Goal: Transaction & Acquisition: Purchase product/service

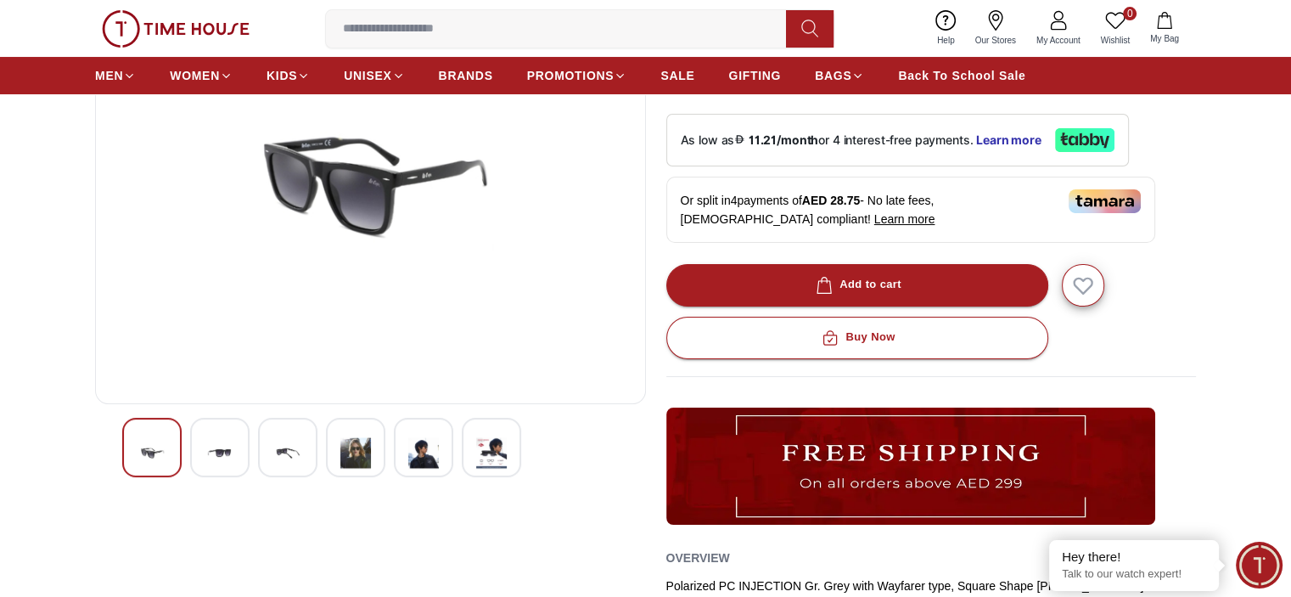
scroll to position [340, 0]
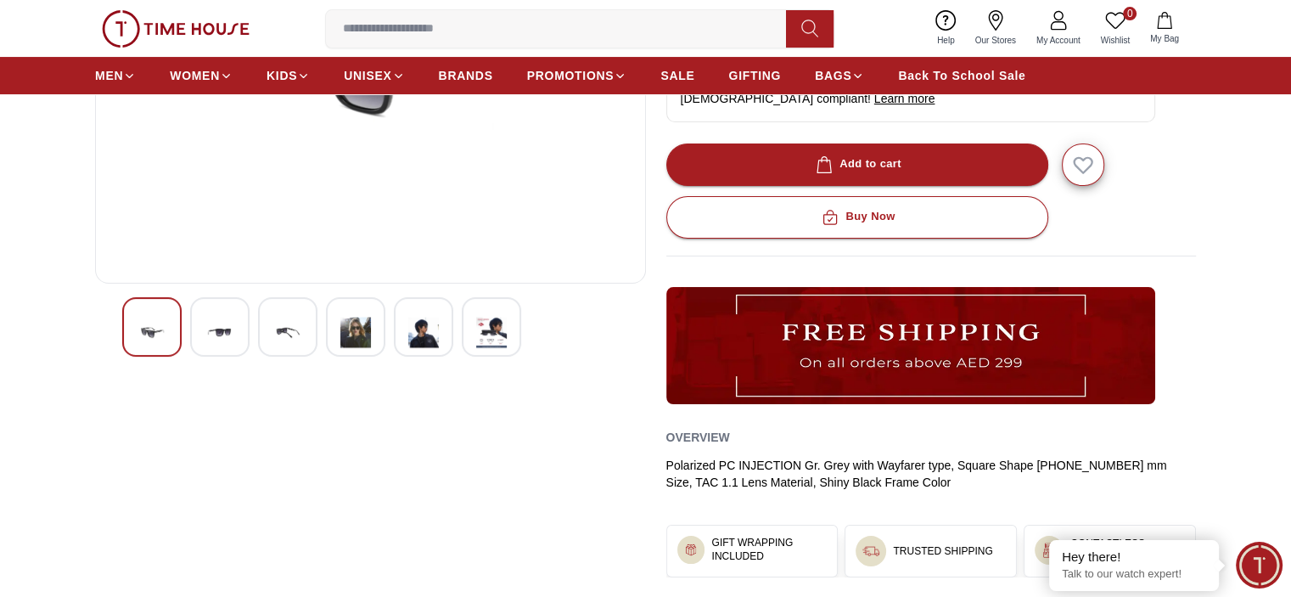
click at [429, 323] on img at bounding box center [423, 333] width 31 height 42
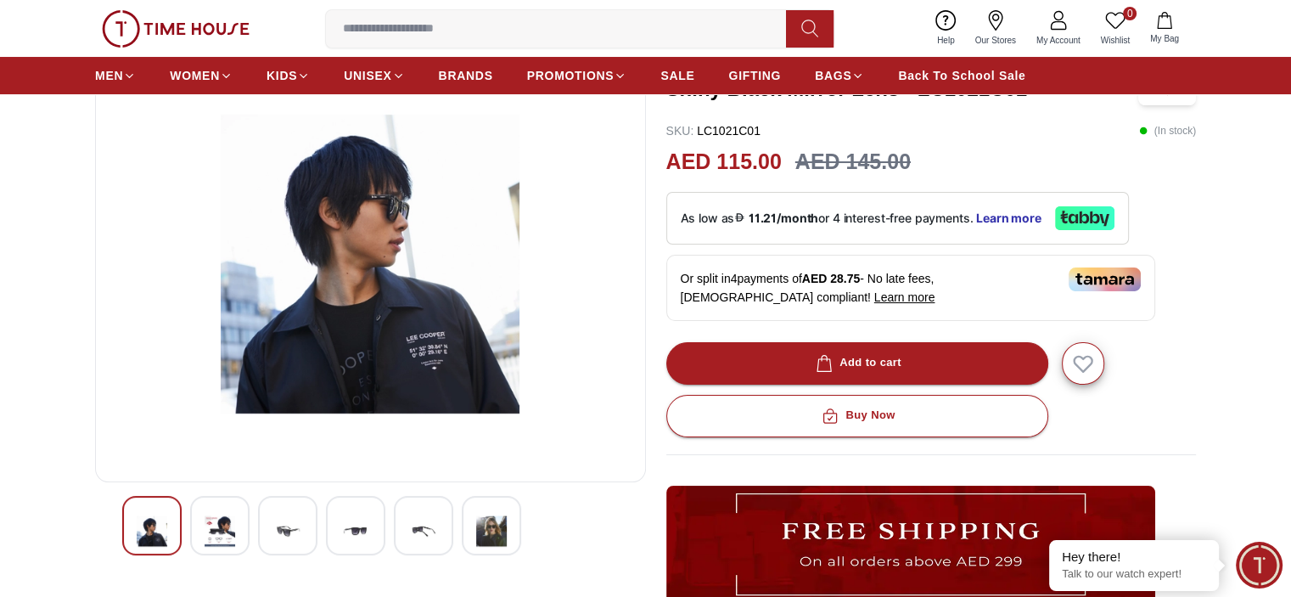
scroll to position [170, 0]
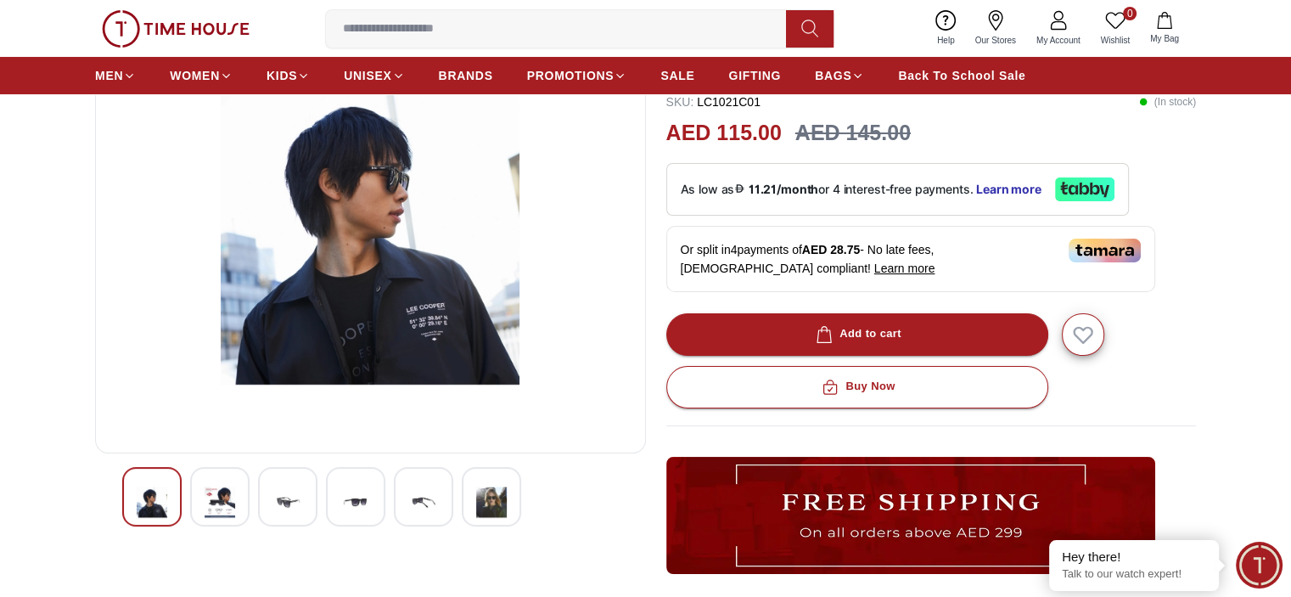
click at [358, 503] on img at bounding box center [355, 502] width 31 height 42
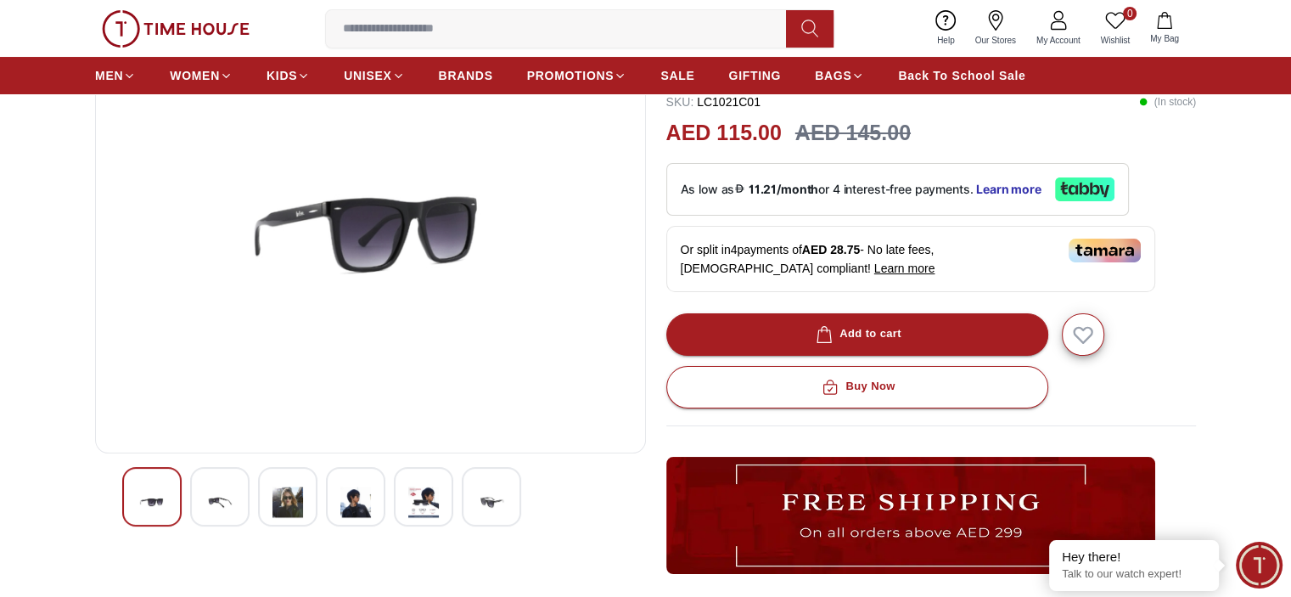
click at [284, 501] on img at bounding box center [288, 502] width 31 height 42
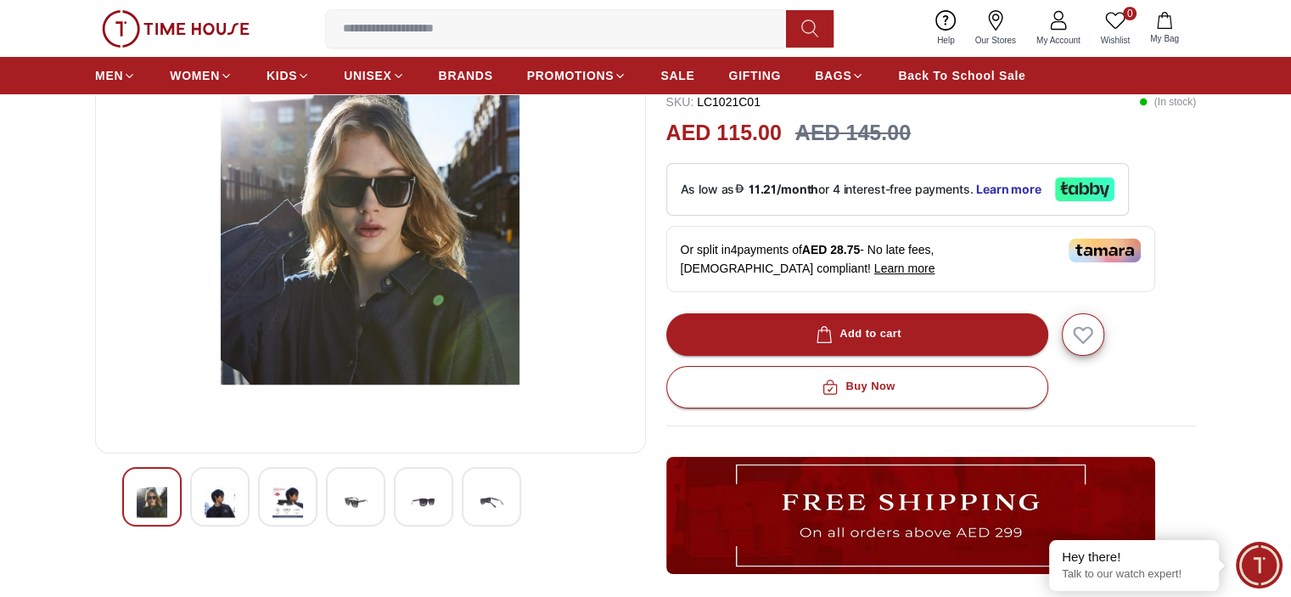
click at [225, 502] on img at bounding box center [220, 502] width 31 height 42
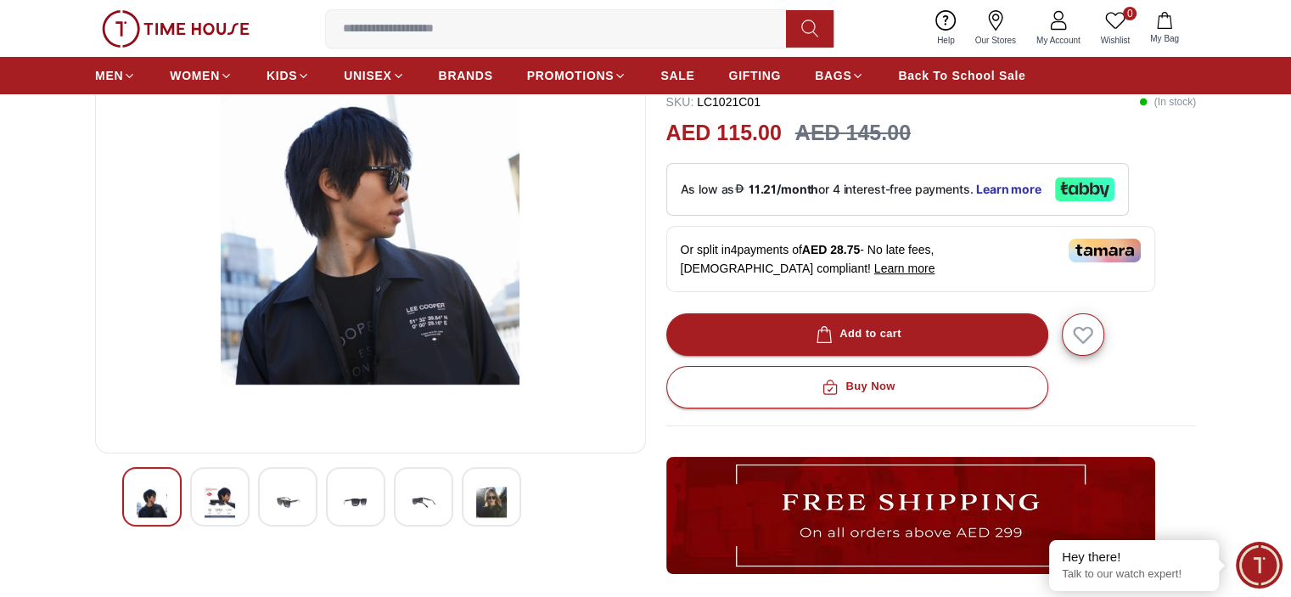
click at [167, 502] on div at bounding box center [151, 496] width 59 height 59
click at [473, 491] on div at bounding box center [491, 496] width 59 height 59
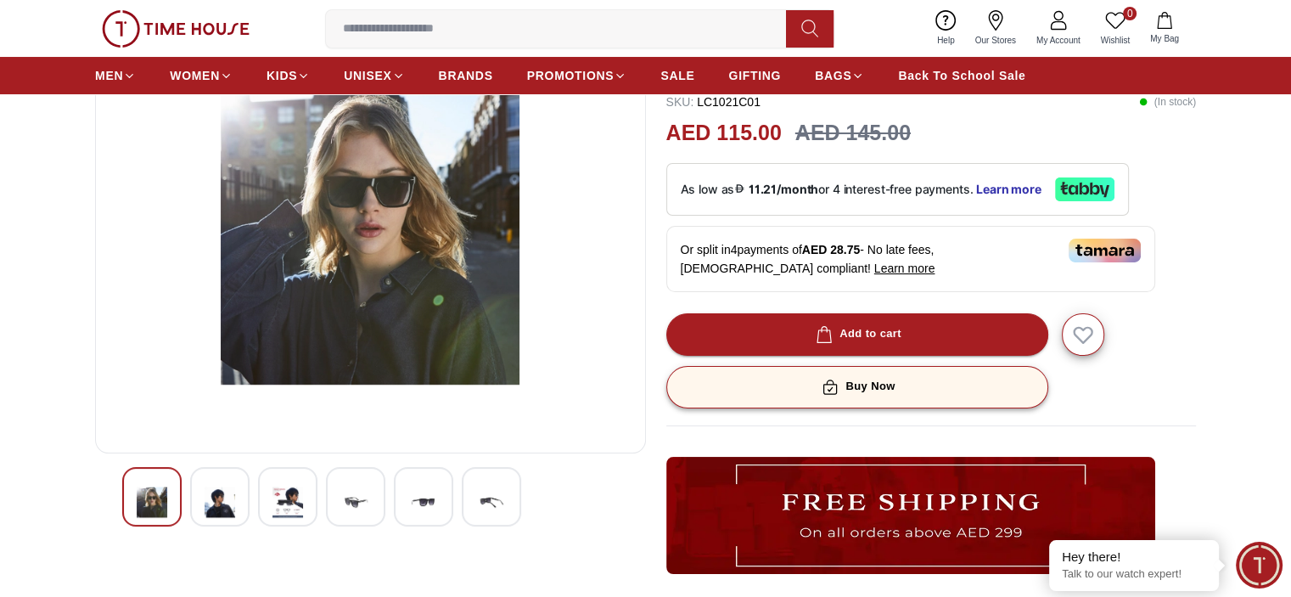
click at [866, 387] on div "Buy Now" at bounding box center [857, 387] width 76 height 20
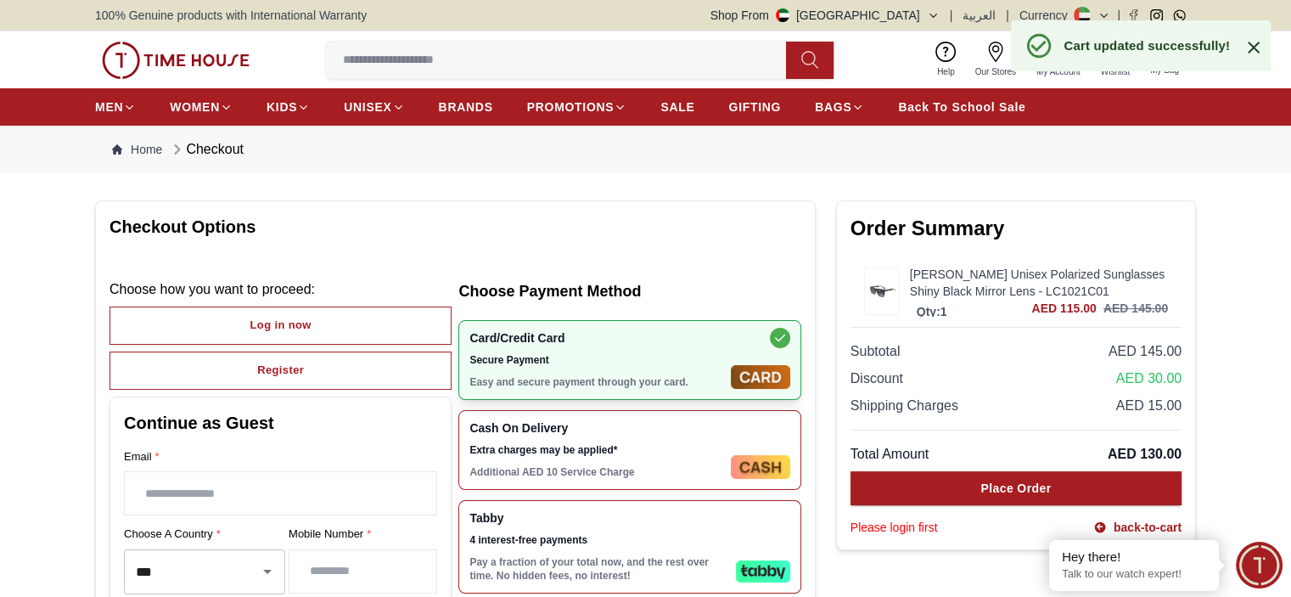
scroll to position [170, 0]
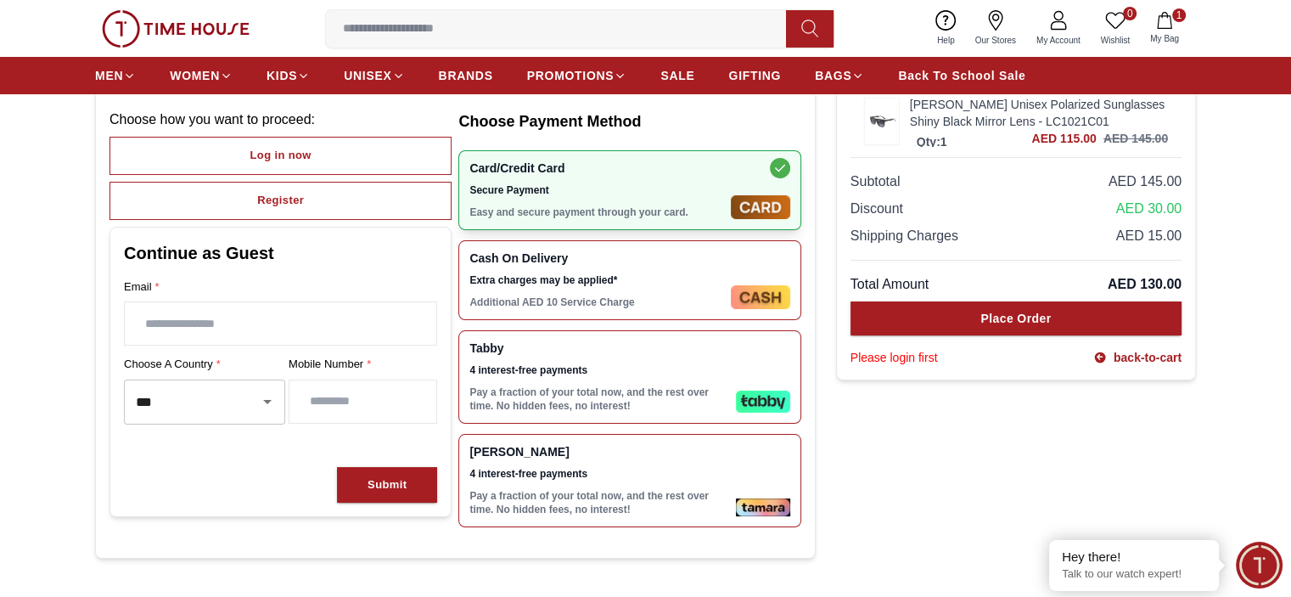
click at [743, 298] on img at bounding box center [760, 297] width 59 height 24
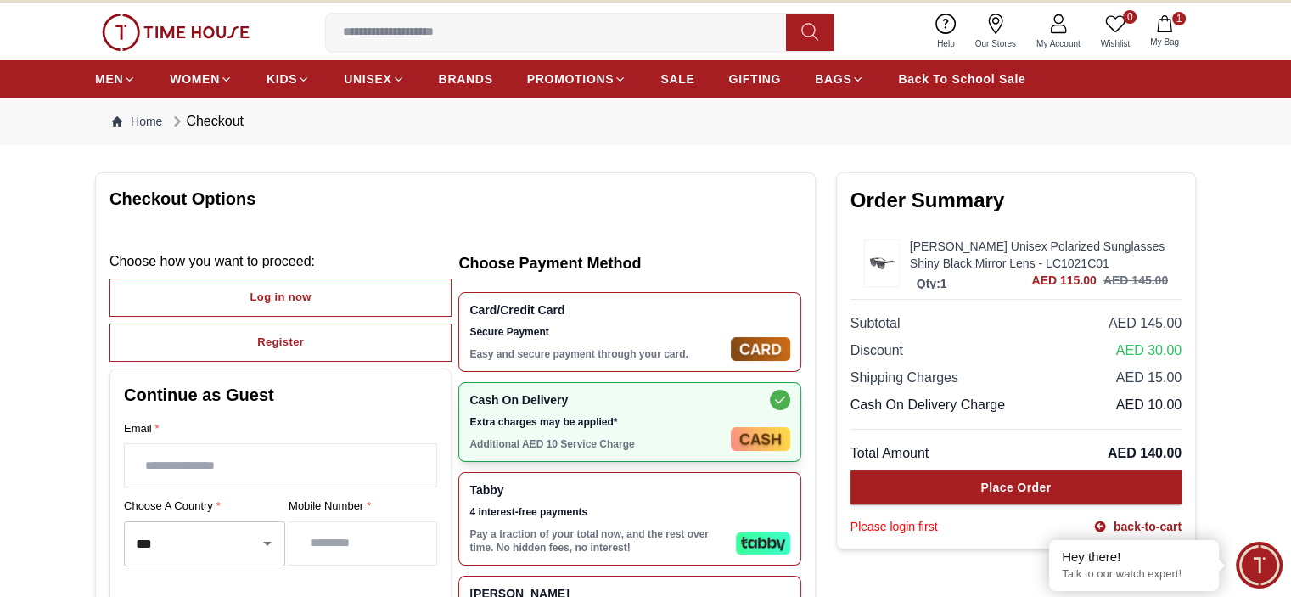
scroll to position [0, 0]
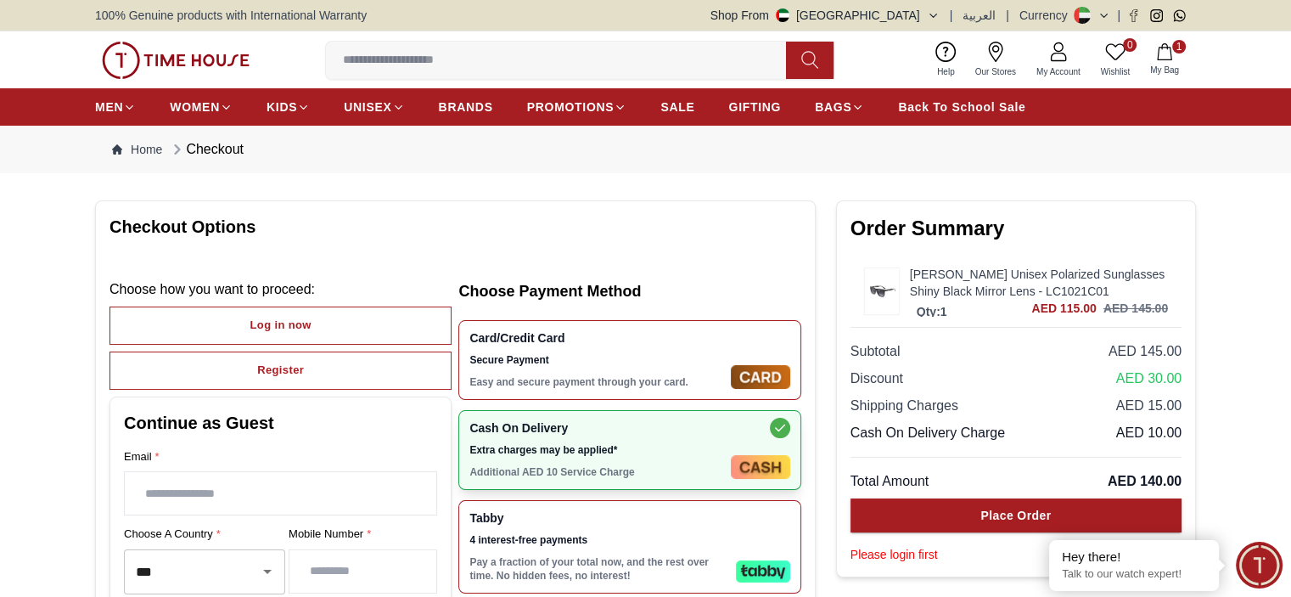
click at [762, 365] on img at bounding box center [760, 377] width 59 height 24
